Goal: Task Accomplishment & Management: Complete application form

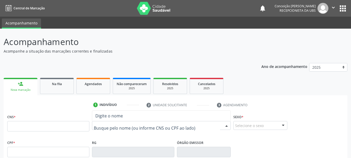
click at [158, 128] on div at bounding box center [161, 125] width 139 height 9
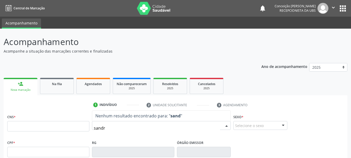
type input "[PERSON_NAME]"
click at [105, 122] on div "Busque pelo nome (ou informe CNS ou CPF ao lado)" at bounding box center [161, 125] width 139 height 9
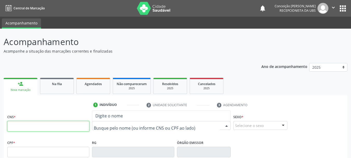
click at [73, 128] on input "text" at bounding box center [48, 126] width 82 height 10
paste input "700 5053 1482 1958"
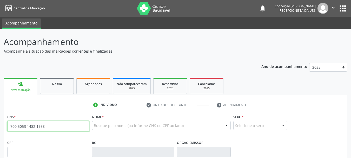
type input "700 5053 1482 1958"
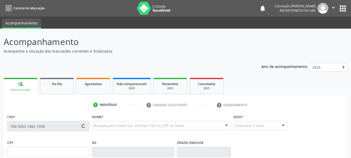
type input "903.248.385-49"
type input "[DATE]"
type input "[PERSON_NAME]"
type input "[PHONE_NUMBER]"
type input "S/N"
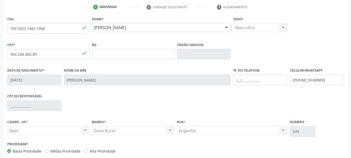
scroll to position [124, 0]
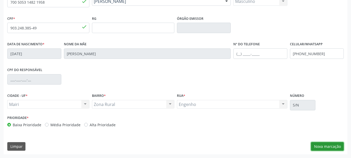
drag, startPoint x: 334, startPoint y: 143, endPoint x: 325, endPoint y: 129, distance: 17.0
click at [334, 144] on button "Nova marcação" at bounding box center [327, 146] width 33 height 9
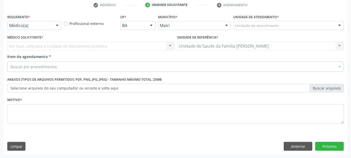
scroll to position [100, 0]
click at [339, 24] on div at bounding box center [340, 25] width 8 height 9
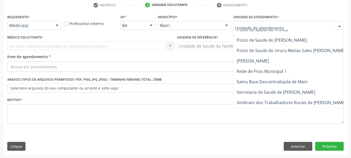
scroll to position [384, 0]
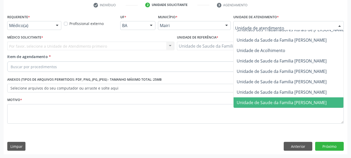
click at [265, 100] on span "Unidade de Saude da Familia [PERSON_NAME]" at bounding box center [282, 103] width 90 height 6
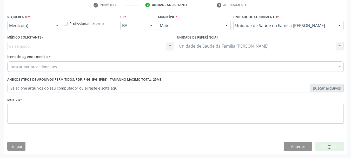
click at [171, 44] on div "Carregando... Nenhum resultado encontrado para: " " Não há nenhuma opção para s…" at bounding box center [90, 46] width 167 height 9
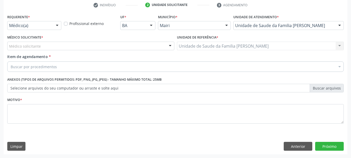
click at [169, 46] on div at bounding box center [171, 46] width 8 height 9
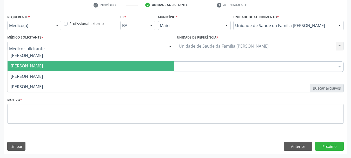
click at [165, 62] on span "[PERSON_NAME]" at bounding box center [91, 66] width 167 height 10
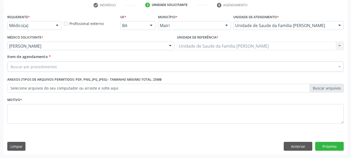
click at [76, 67] on div "Buscar por procedimentos" at bounding box center [175, 66] width 337 height 10
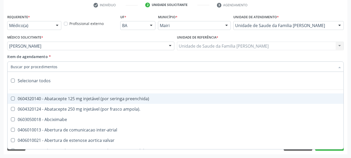
type input "#"
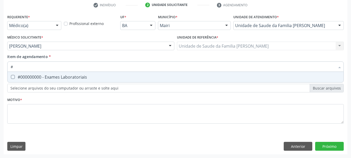
click at [78, 75] on div "#000000000 - Exames Laboratoriais" at bounding box center [176, 77] width 330 height 4
checkbox Laboratoriais "true"
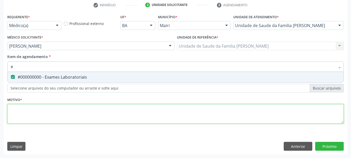
click at [92, 118] on div "Requerente * Médico(a) Médico(a) Enfermeiro(a) Paciente Nenhum resultado encont…" at bounding box center [175, 72] width 337 height 118
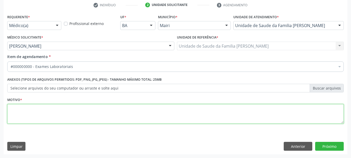
click at [93, 117] on textarea at bounding box center [175, 114] width 337 height 20
type textarea "avaliação"
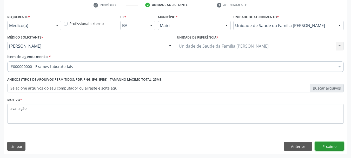
click at [335, 148] on button "Próximo" at bounding box center [330, 146] width 29 height 9
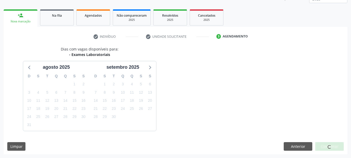
scroll to position [84, 0]
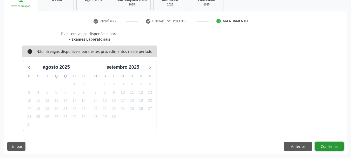
click at [329, 147] on button "Confirmar" at bounding box center [330, 146] width 29 height 9
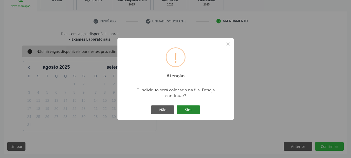
click at [188, 111] on button "Sim" at bounding box center [188, 109] width 23 height 9
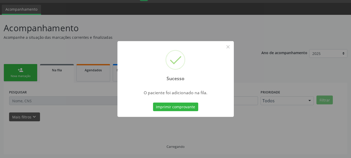
scroll to position [14, 0]
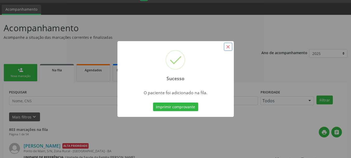
click at [229, 47] on button "×" at bounding box center [228, 46] width 9 height 9
